Goal: Information Seeking & Learning: Learn about a topic

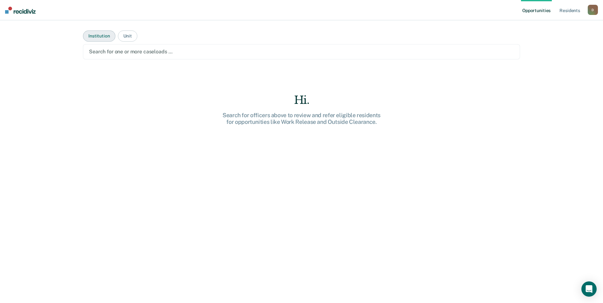
click at [102, 37] on button "Institution" at bounding box center [99, 36] width 32 height 11
click at [126, 37] on button "Unit" at bounding box center [127, 36] width 19 height 11
click at [111, 54] on div at bounding box center [301, 51] width 425 height 7
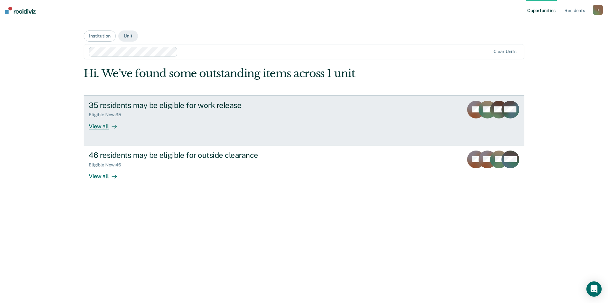
click at [104, 126] on div "View all" at bounding box center [107, 124] width 36 height 12
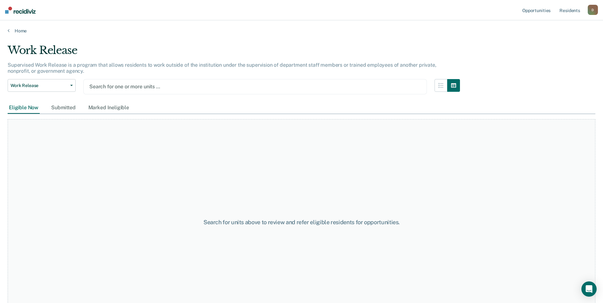
type input "b"
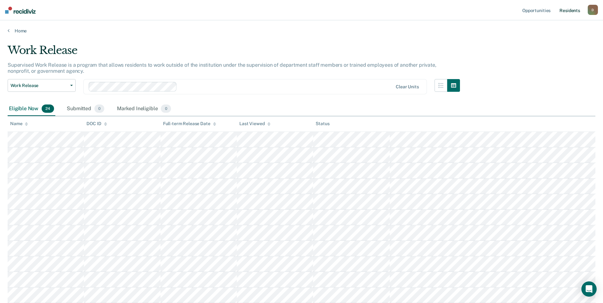
click at [571, 12] on link "Resident s" at bounding box center [569, 10] width 23 height 20
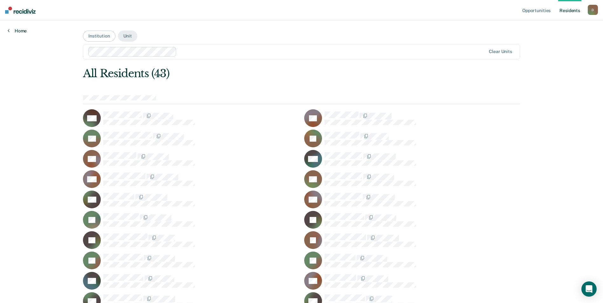
click at [21, 30] on link "Home" at bounding box center [17, 31] width 19 height 6
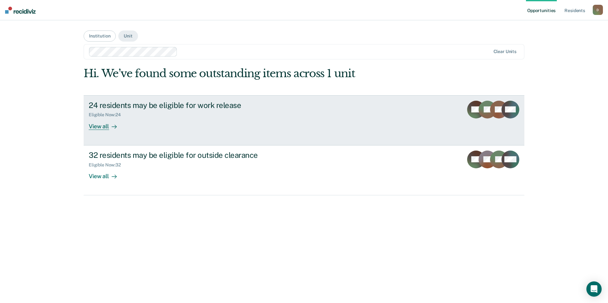
click at [94, 128] on div "View all" at bounding box center [107, 124] width 36 height 12
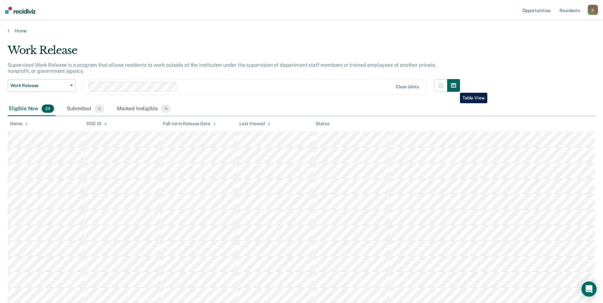
click at [455, 88] on button "button" at bounding box center [453, 85] width 13 height 13
click at [443, 88] on icon "button" at bounding box center [440, 85] width 5 height 5
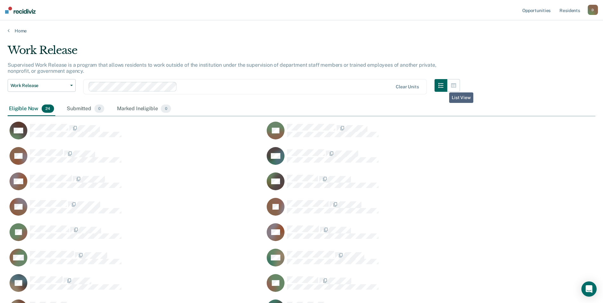
scroll to position [376, 583]
click at [457, 89] on button "button" at bounding box center [453, 85] width 13 height 13
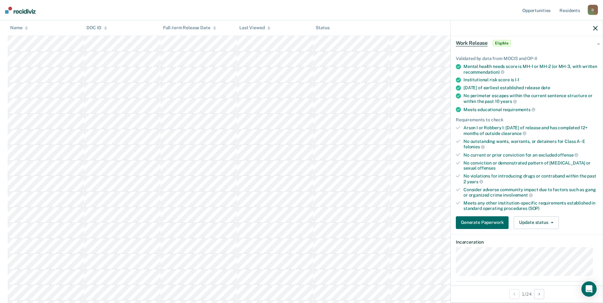
scroll to position [0, 0]
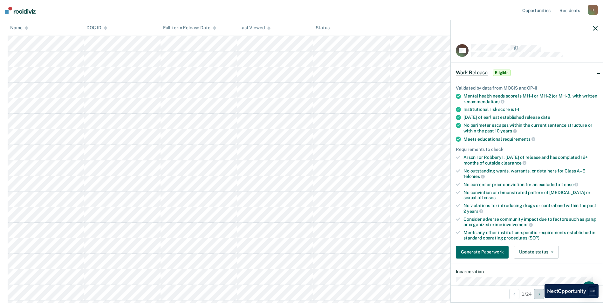
click at [540, 298] on button "Next Opportunity" at bounding box center [539, 294] width 10 height 10
click at [514, 297] on button "Previous Opportunity" at bounding box center [514, 294] width 10 height 10
